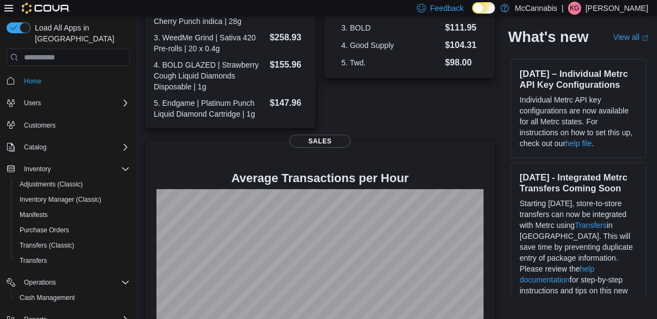
scroll to position [298, 0]
